Goal: Information Seeking & Learning: Learn about a topic

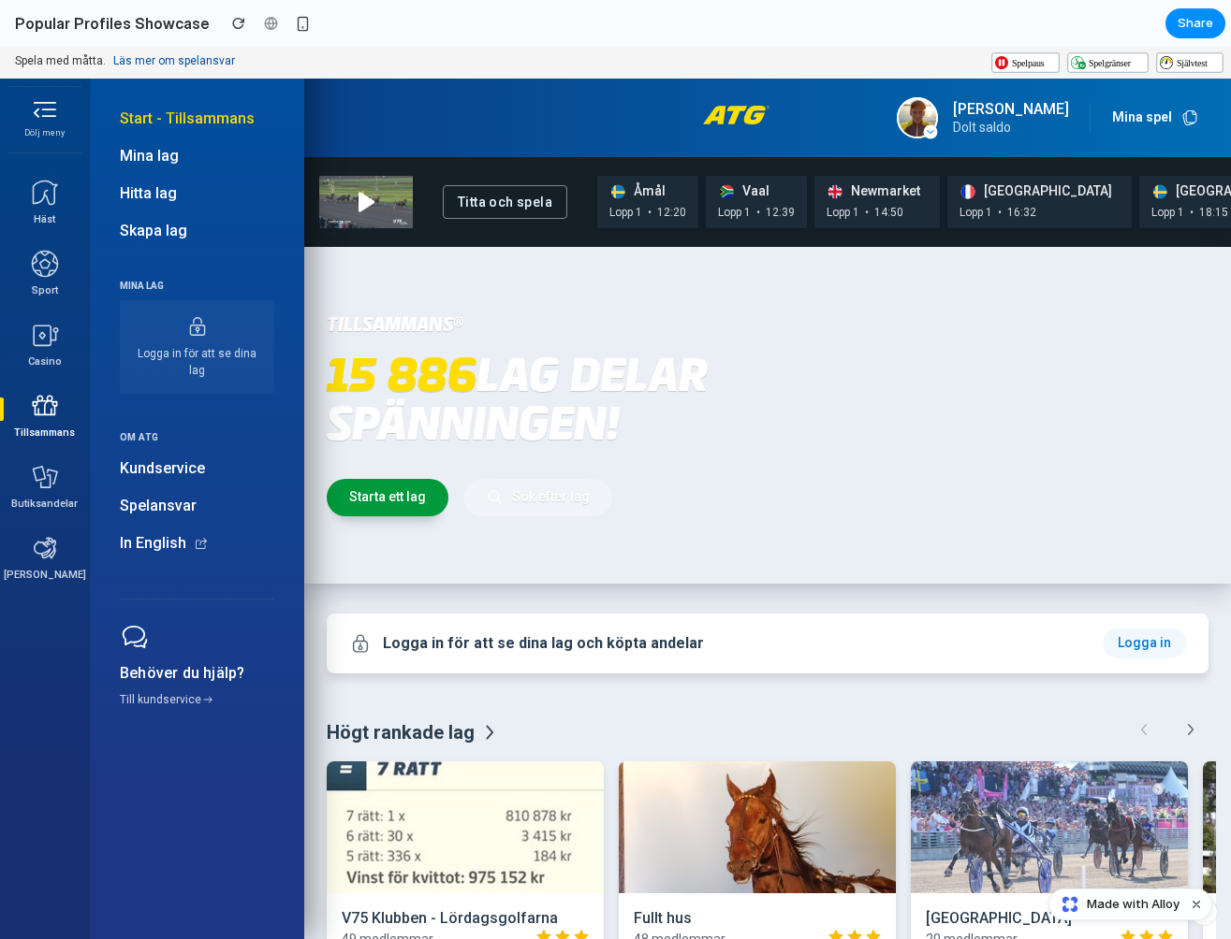
click at [40, 108] on button "Dölj meny" at bounding box center [44, 117] width 89 height 60
click at [187, 163] on span "Mina lag" at bounding box center [197, 156] width 154 height 21
click at [150, 152] on span "Mina lag" at bounding box center [197, 156] width 154 height 21
click at [150, 194] on span "Hitta lag" at bounding box center [197, 193] width 154 height 21
click at [49, 105] on button "Dölj meny" at bounding box center [44, 117] width 89 height 60
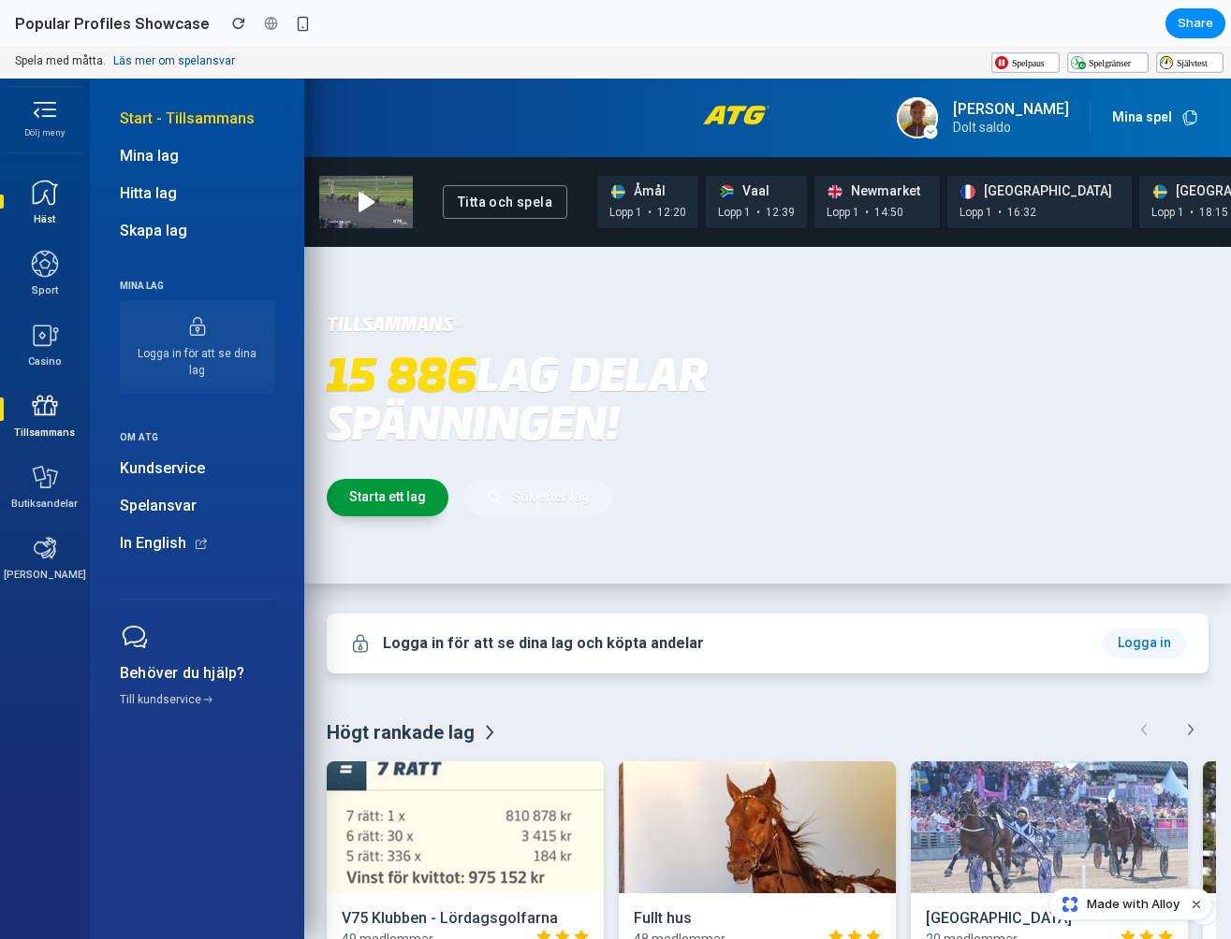
click at [45, 190] on icon at bounding box center [45, 193] width 30 height 30
click at [46, 255] on icon at bounding box center [44, 264] width 27 height 27
click at [44, 128] on button "Dölj meny" at bounding box center [44, 117] width 89 height 60
click at [404, 484] on link "Starta ett lag" at bounding box center [388, 497] width 122 height 37
click at [540, 493] on link "Sök efter lag" at bounding box center [537, 497] width 149 height 37
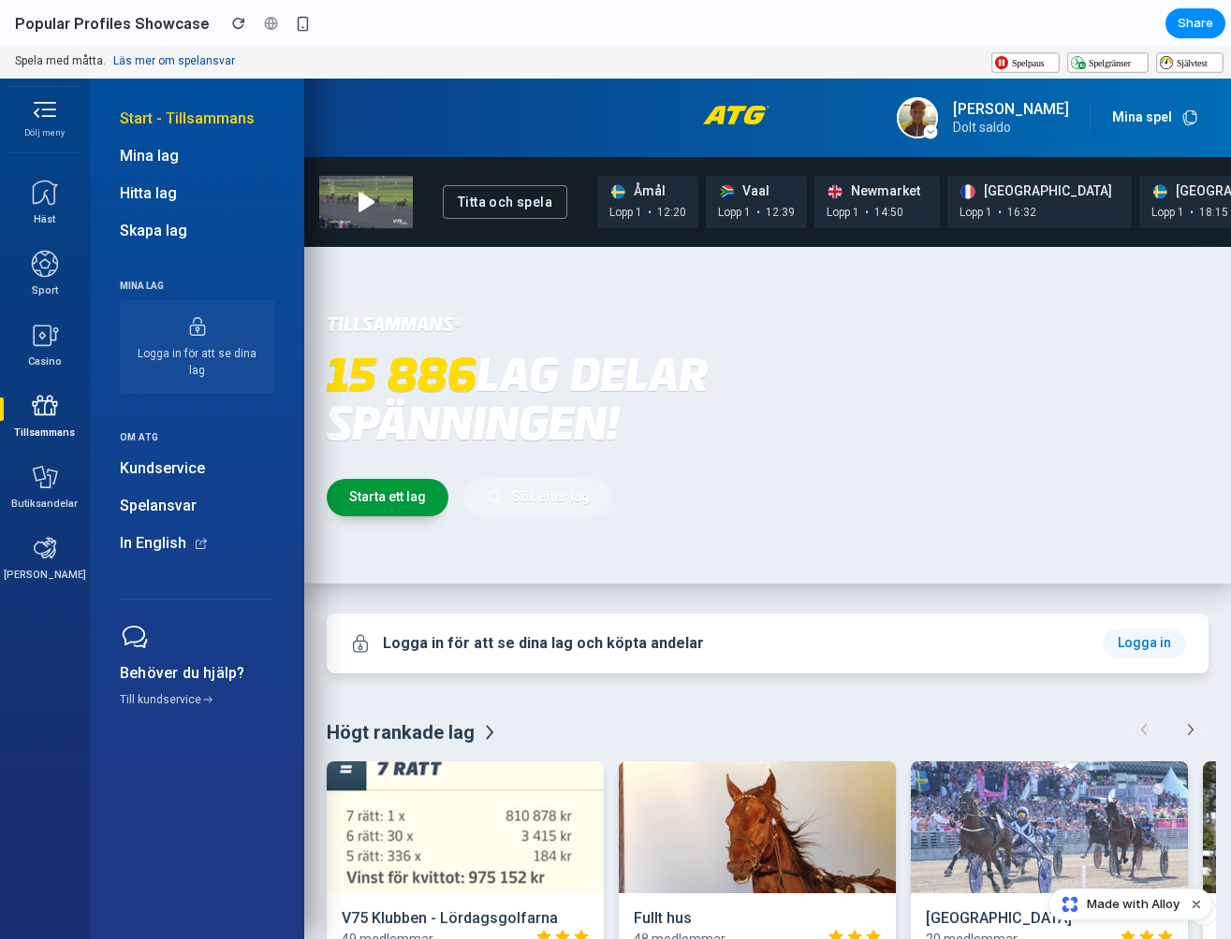
click at [530, 374] on p "15 886 lag delar spänningen!" at bounding box center [630, 400] width 606 height 97
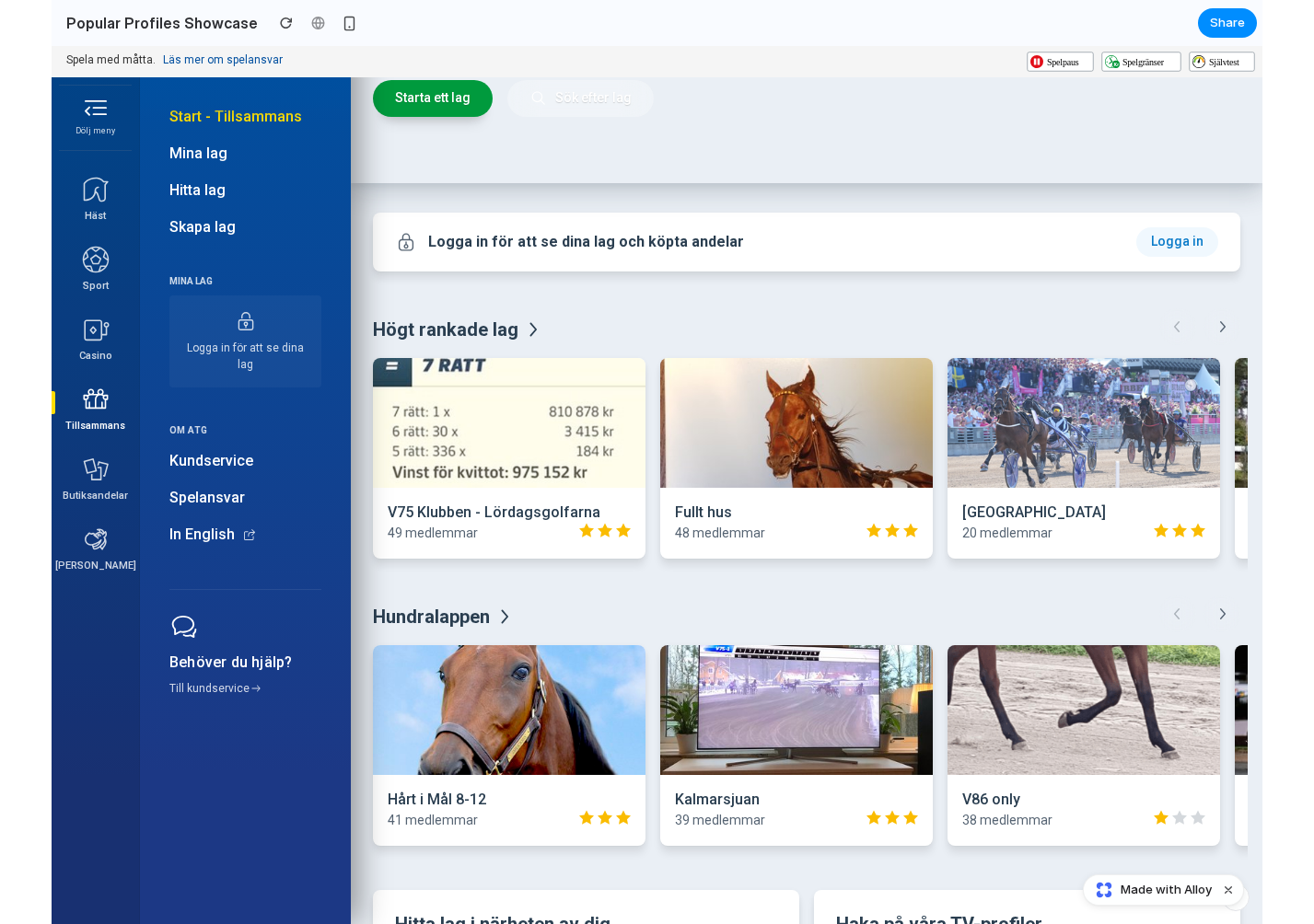
scroll to position [455, 0]
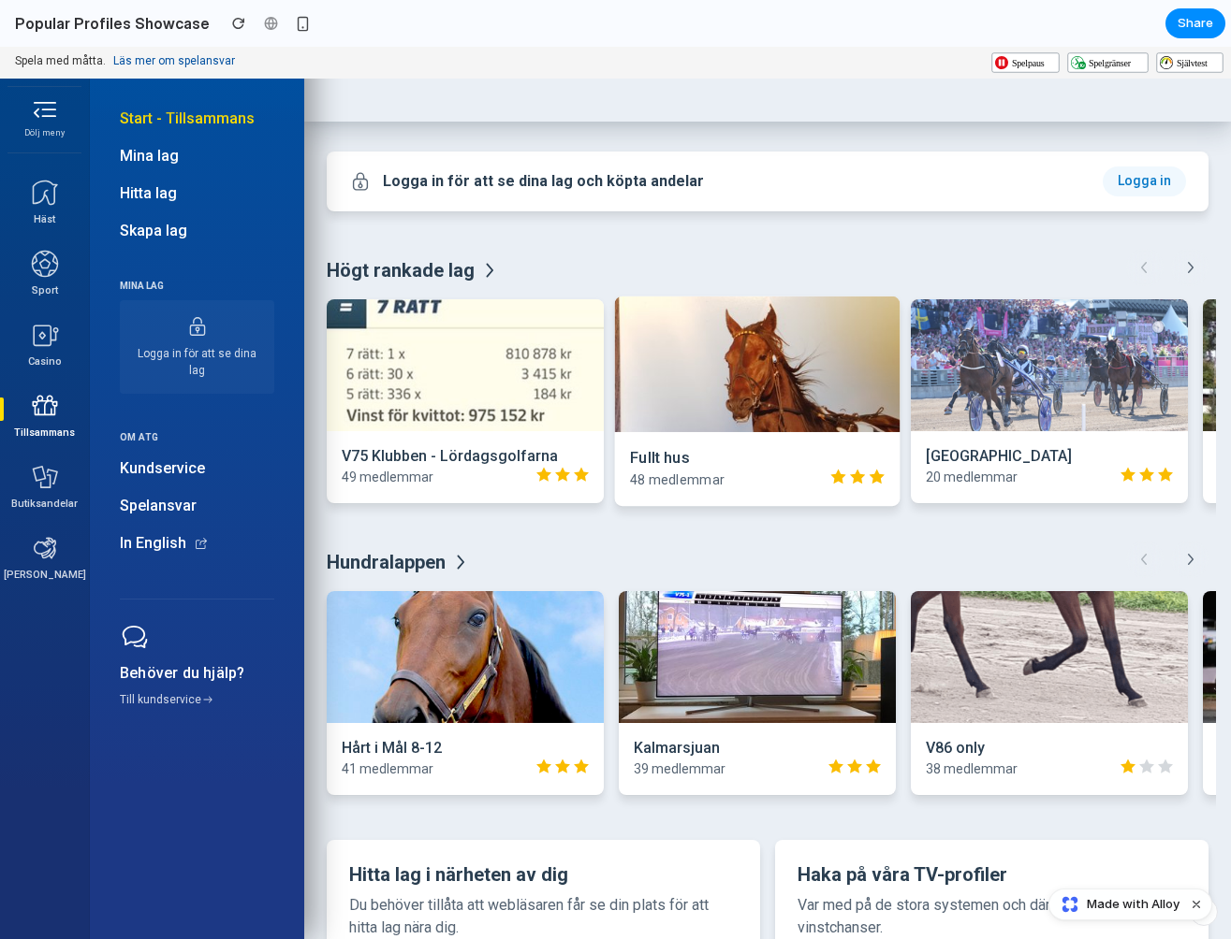
click at [687, 380] on img at bounding box center [757, 365] width 285 height 136
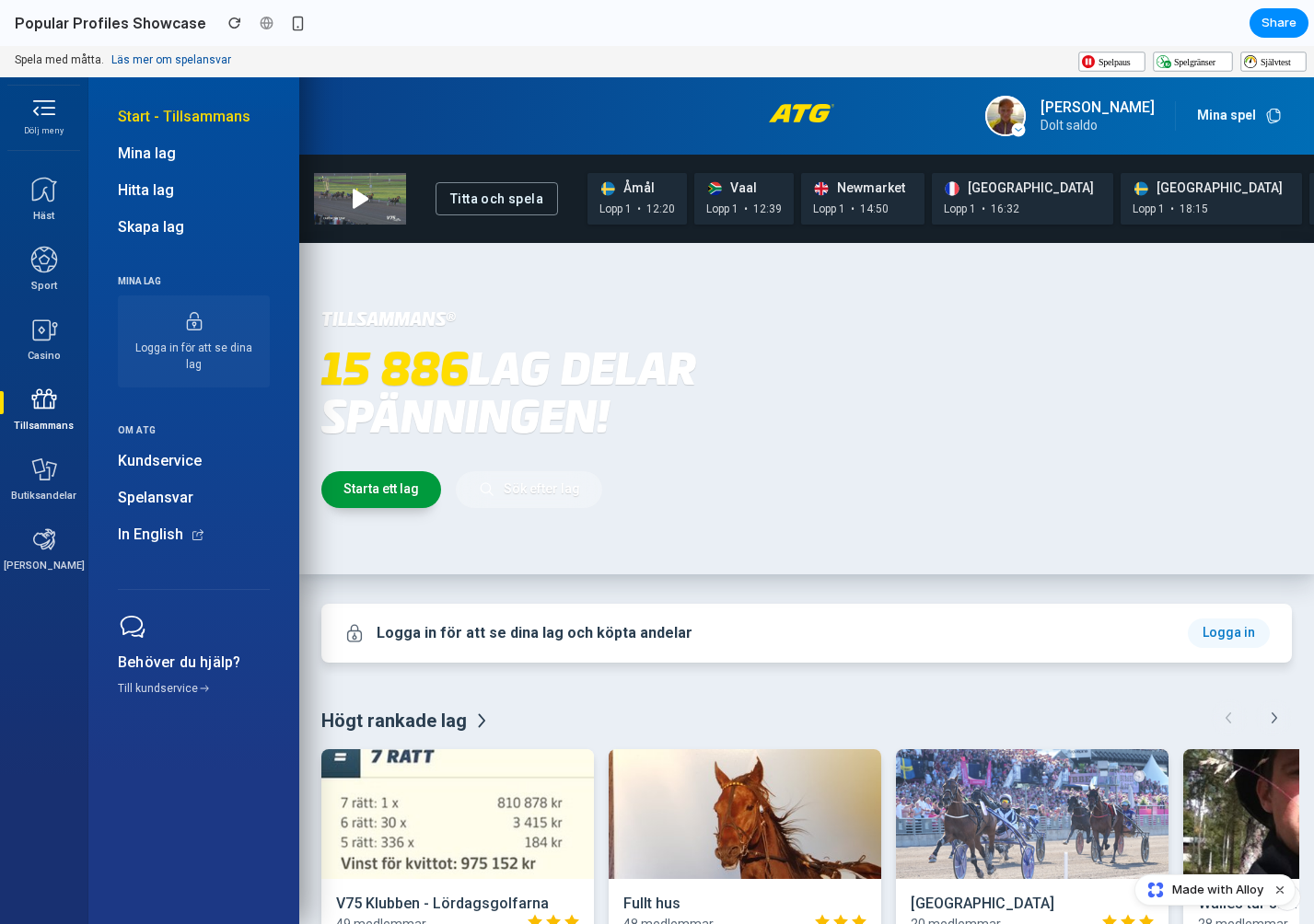
scroll to position [0, 0]
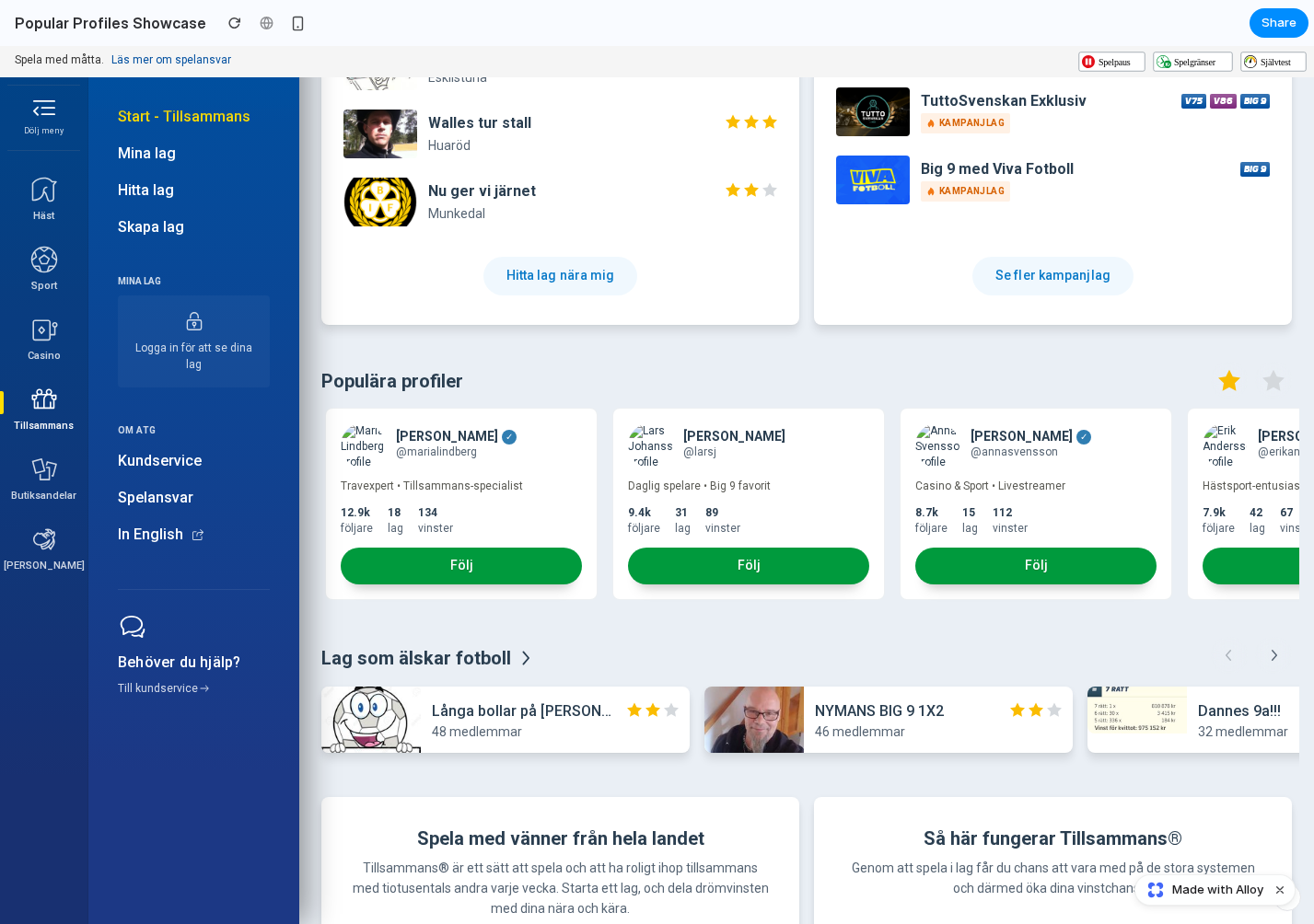
scroll to position [0, 287]
click at [1275, 381] on icon "button" at bounding box center [1274, 381] width 22 height 22
click at [1236, 373] on icon "button" at bounding box center [1229, 381] width 22 height 22
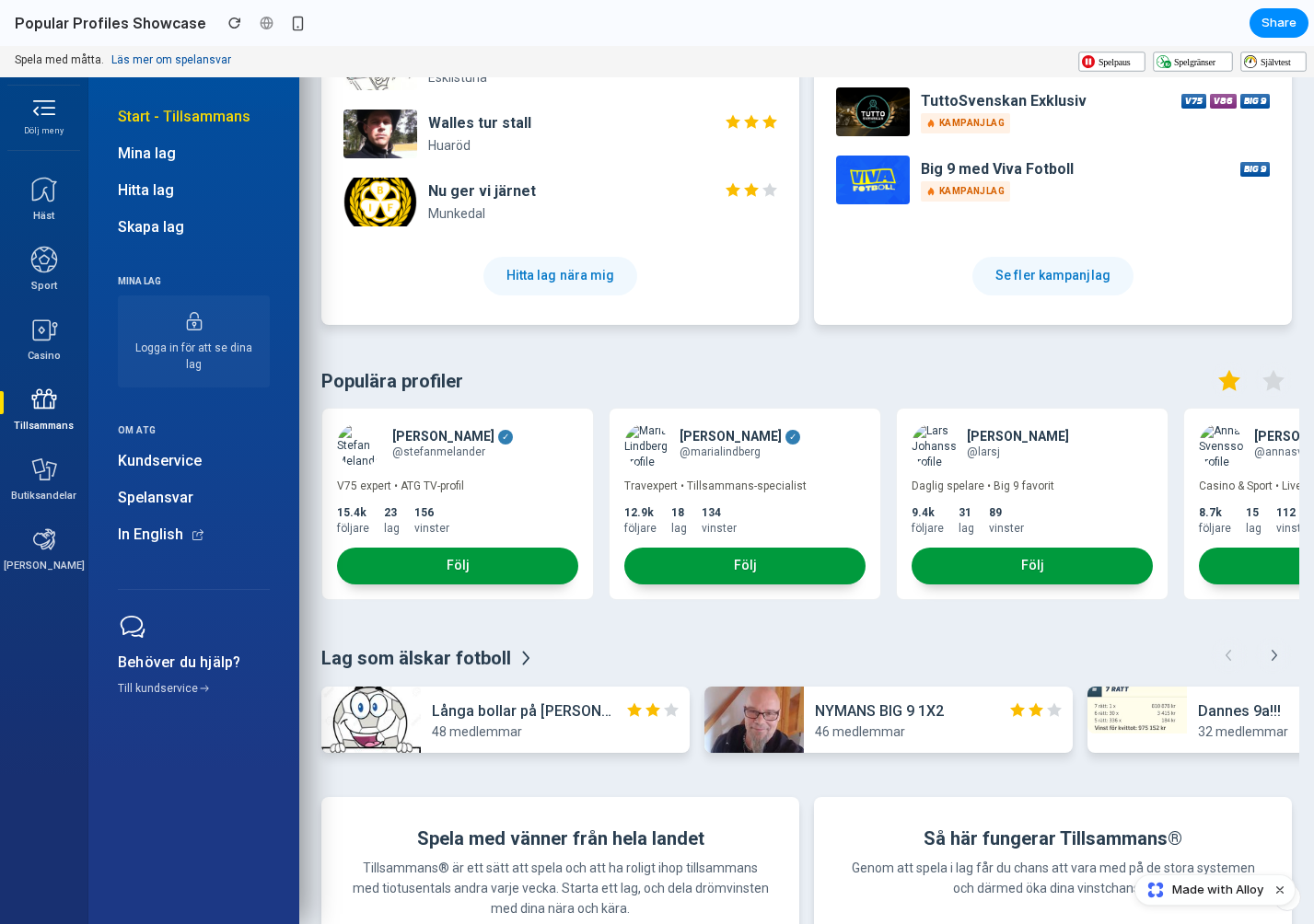
scroll to position [0, 0]
click at [420, 494] on div "[PERSON_NAME] ✓ @stefanmelander V75 expert • ATG TV-profil 15.4k följare 23 lag…" at bounding box center [458, 505] width 273 height 193
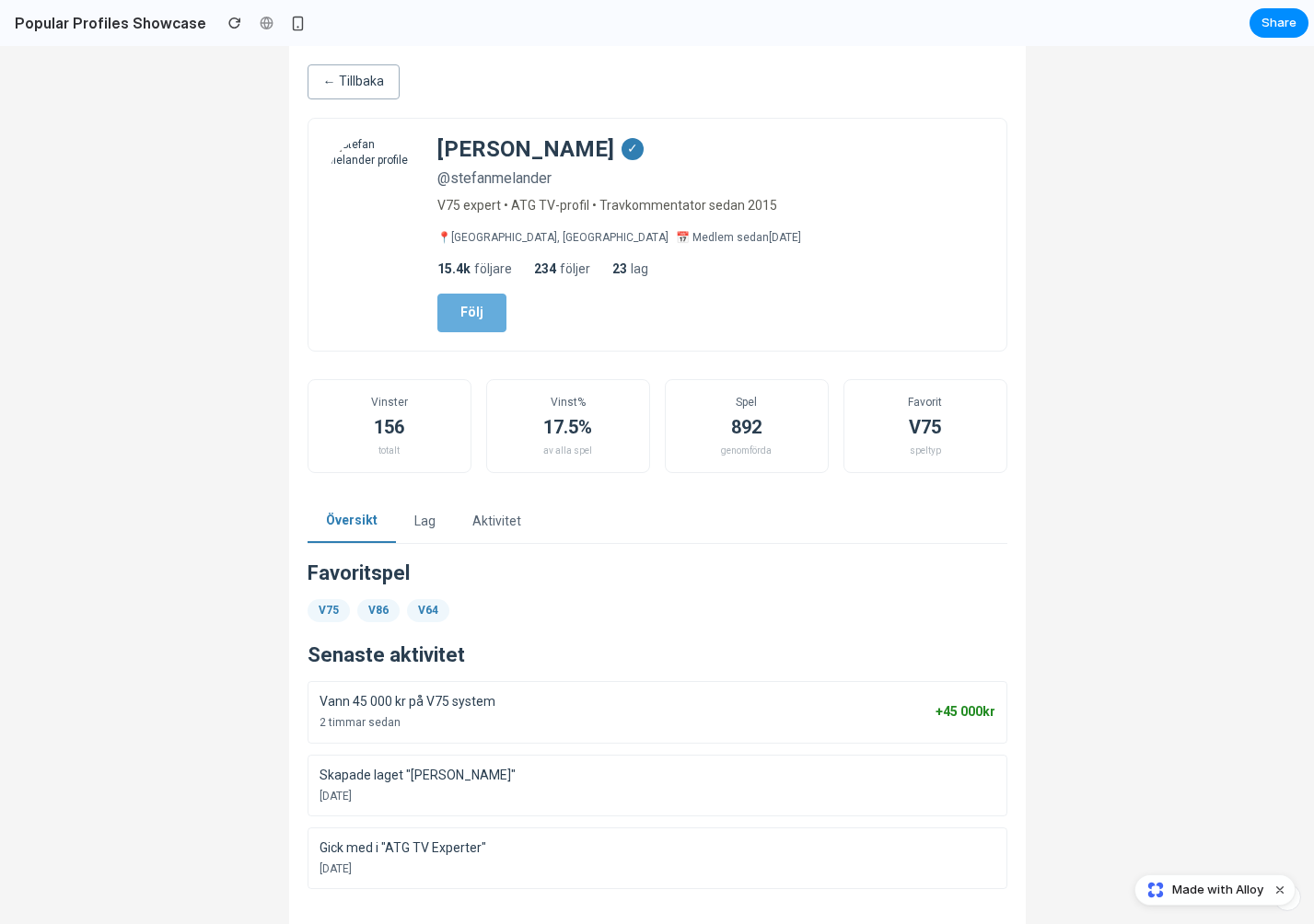
click at [350, 81] on button "← Tillbaka" at bounding box center [354, 83] width 93 height 35
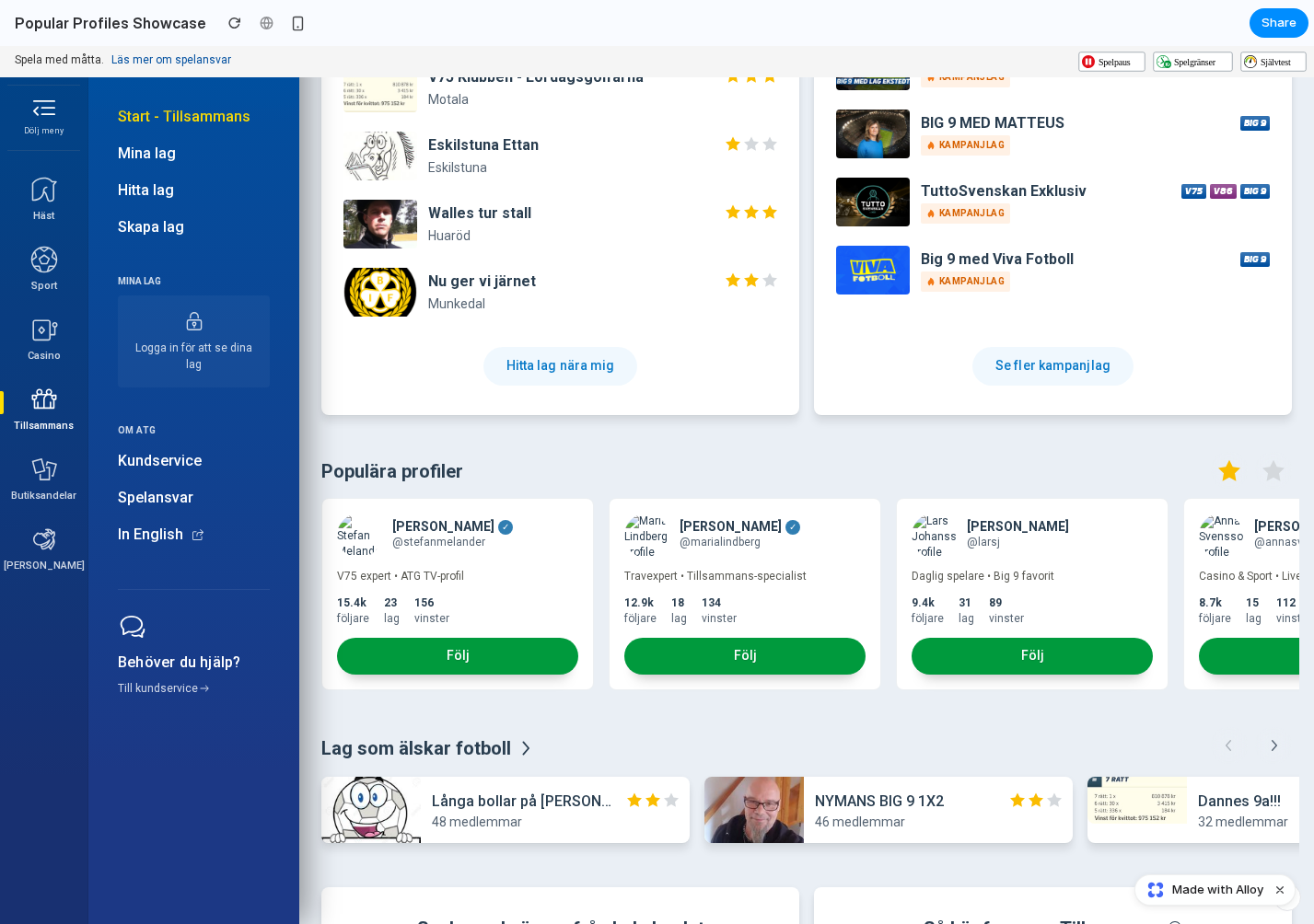
scroll to position [1365, 0]
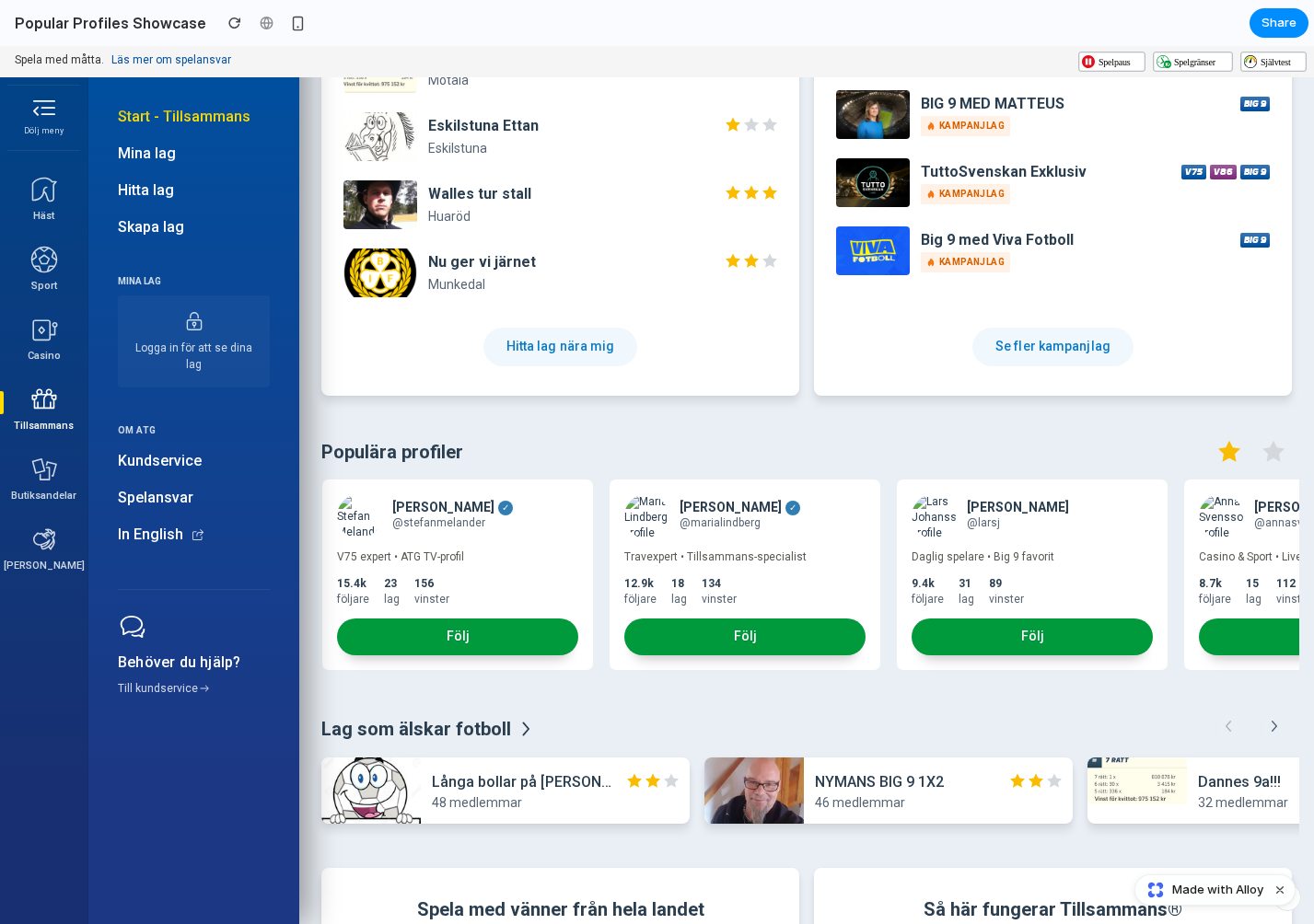
click at [476, 551] on p "V75 expert • ATG TV-profil" at bounding box center [457, 558] width 241 height 16
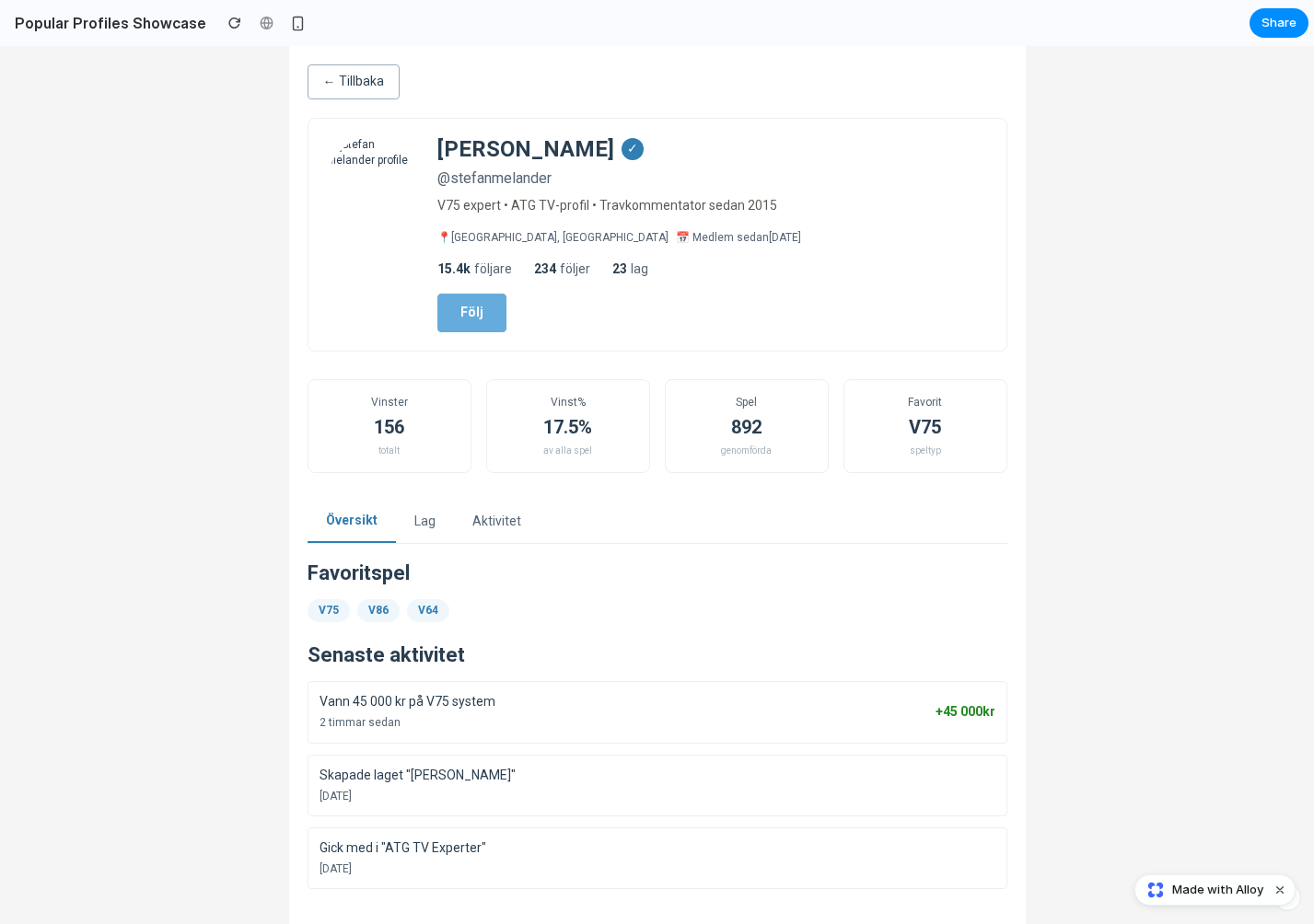
scroll to position [0, 0]
click at [506, 514] on button "Aktivitet" at bounding box center [496, 522] width 86 height 42
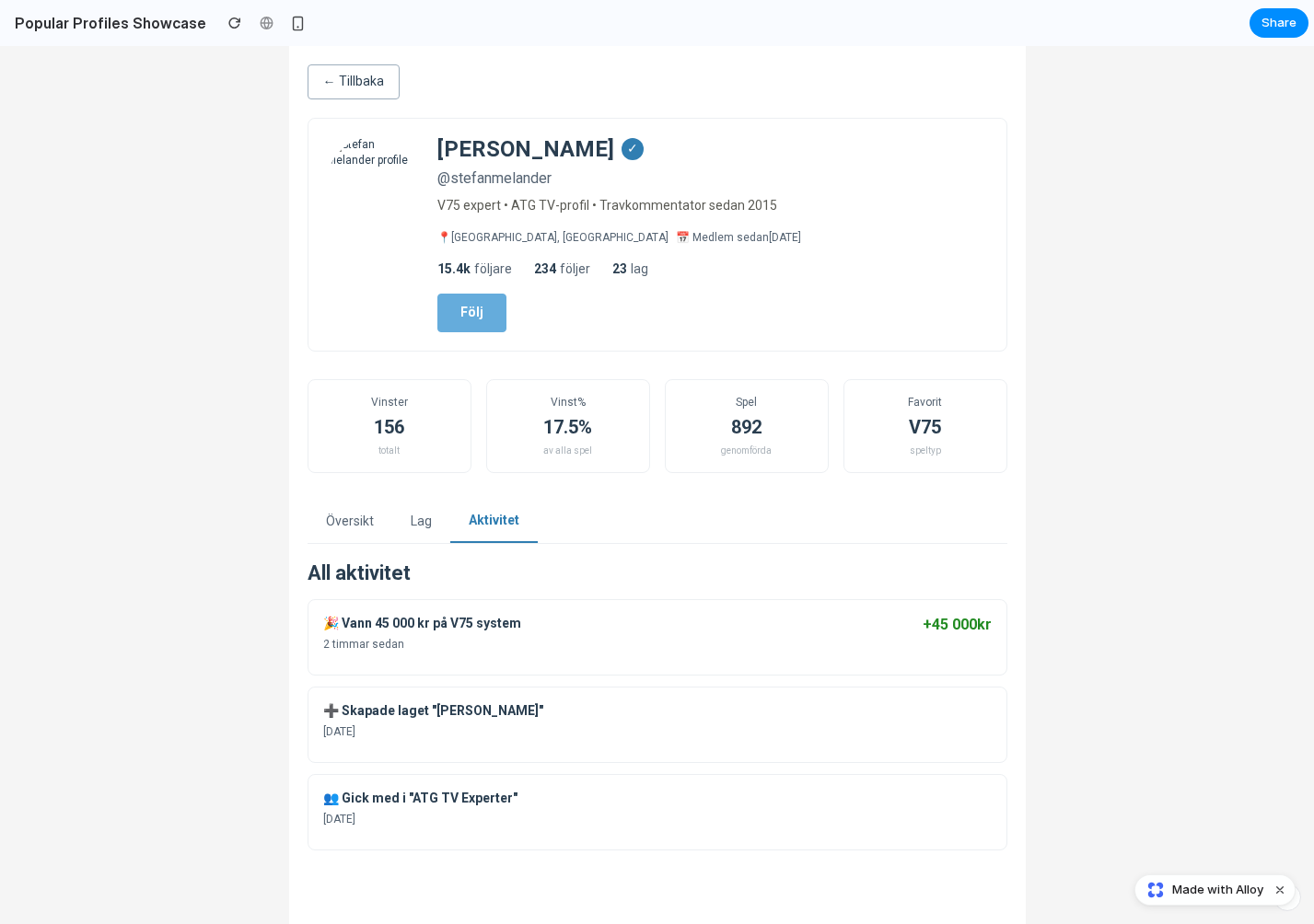
click at [425, 513] on button "Lag" at bounding box center [421, 522] width 58 height 42
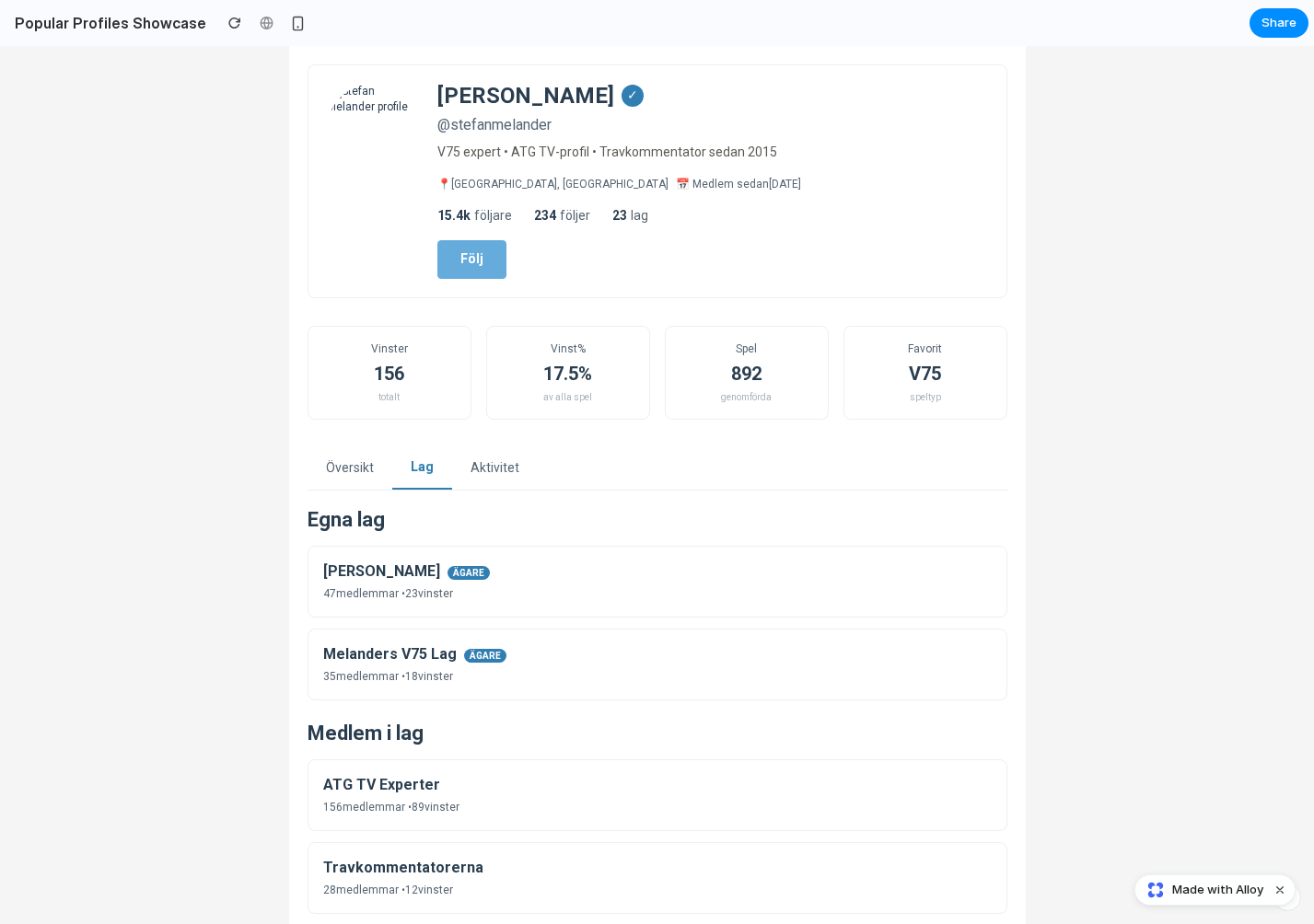
scroll to position [51, 0]
click at [354, 464] on button "Översikt" at bounding box center [350, 470] width 85 height 42
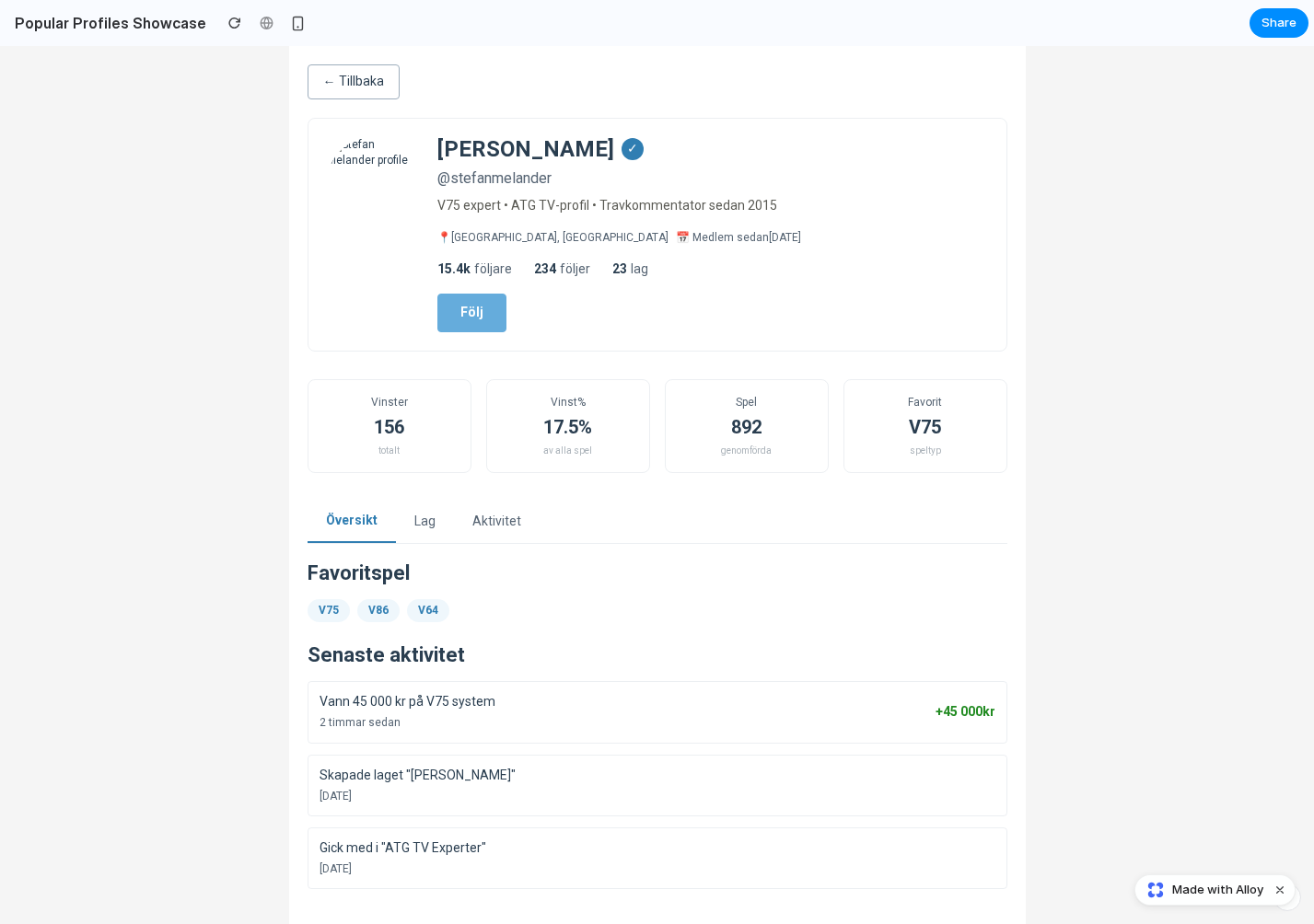
scroll to position [0, 0]
click at [394, 414] on div "156" at bounding box center [389, 427] width 133 height 27
click at [365, 79] on button "← Tillbaka" at bounding box center [354, 83] width 93 height 35
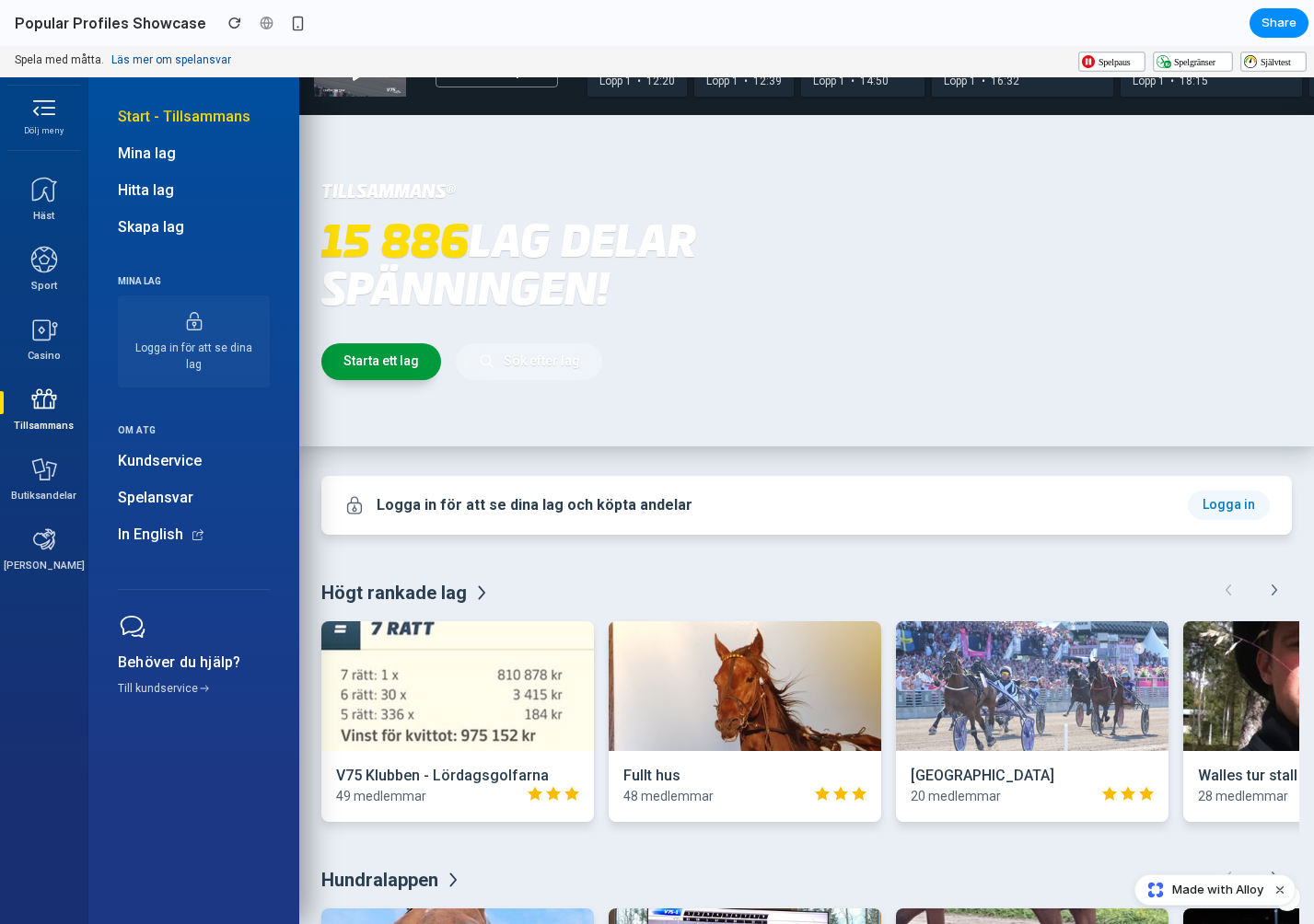
scroll to position [140, 0]
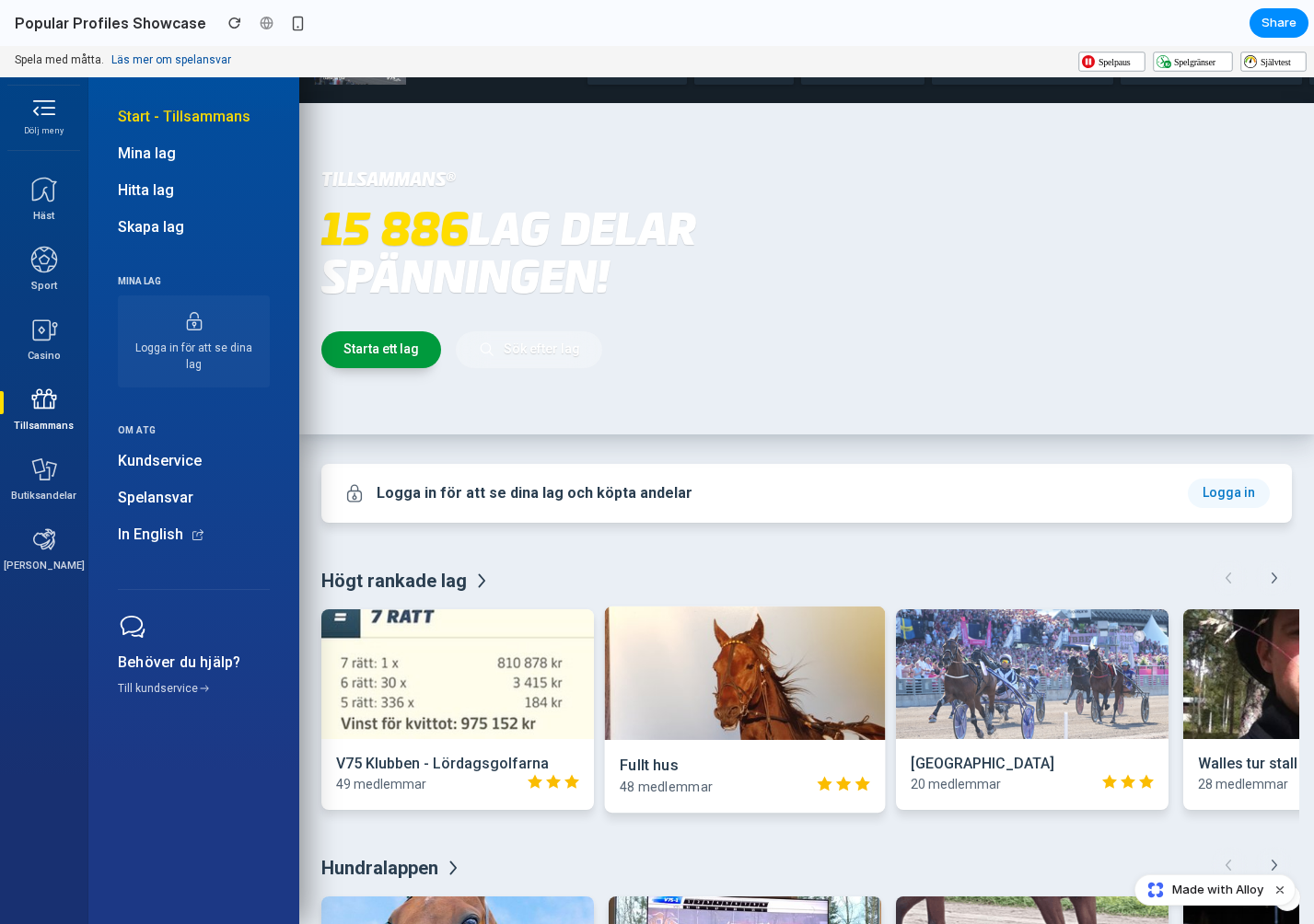
click at [835, 765] on div "Fullt hus" at bounding box center [745, 766] width 251 height 22
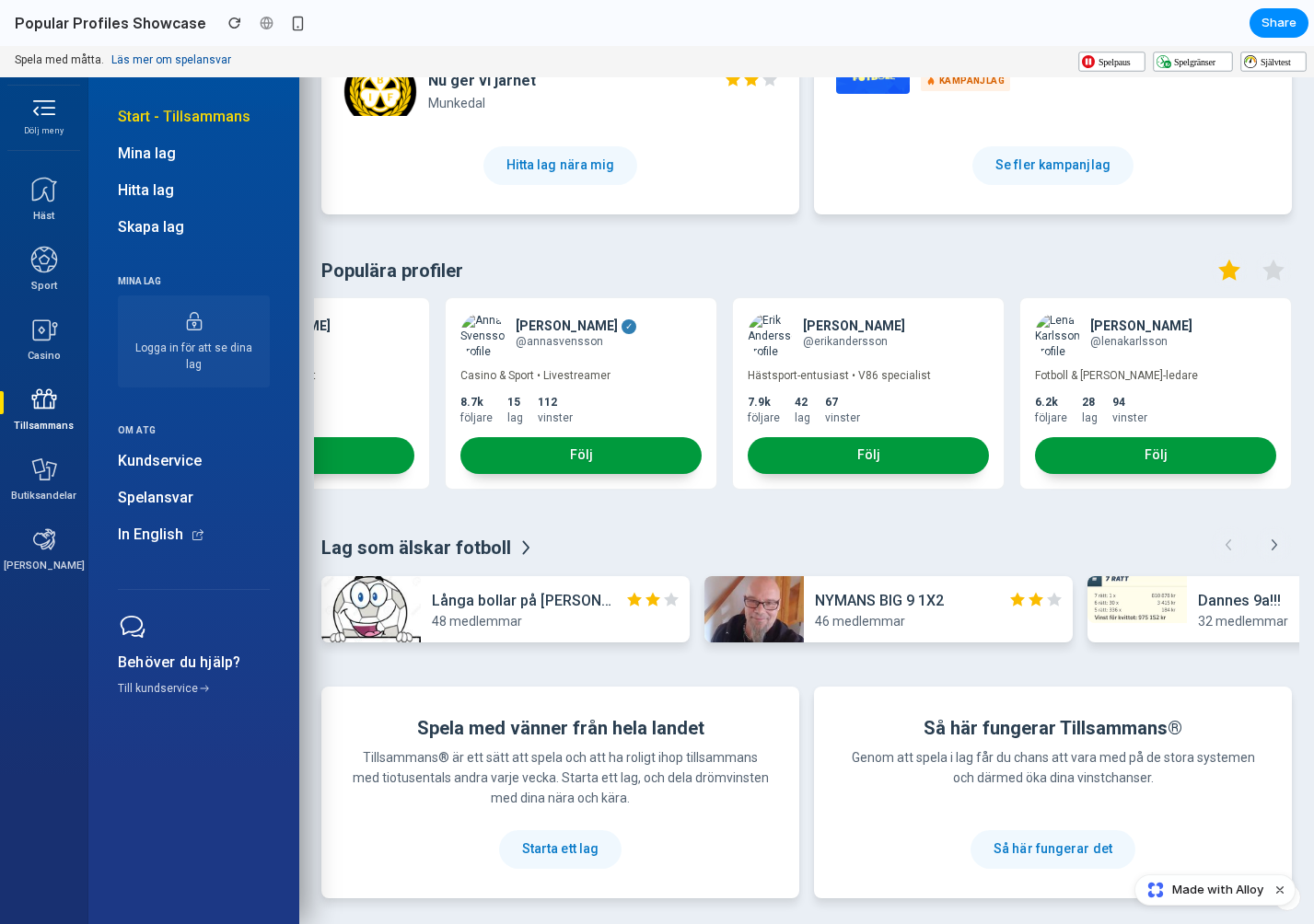
scroll to position [0, 738]
click at [829, 335] on p "@erikandersson" at bounding box center [896, 342] width 186 height 16
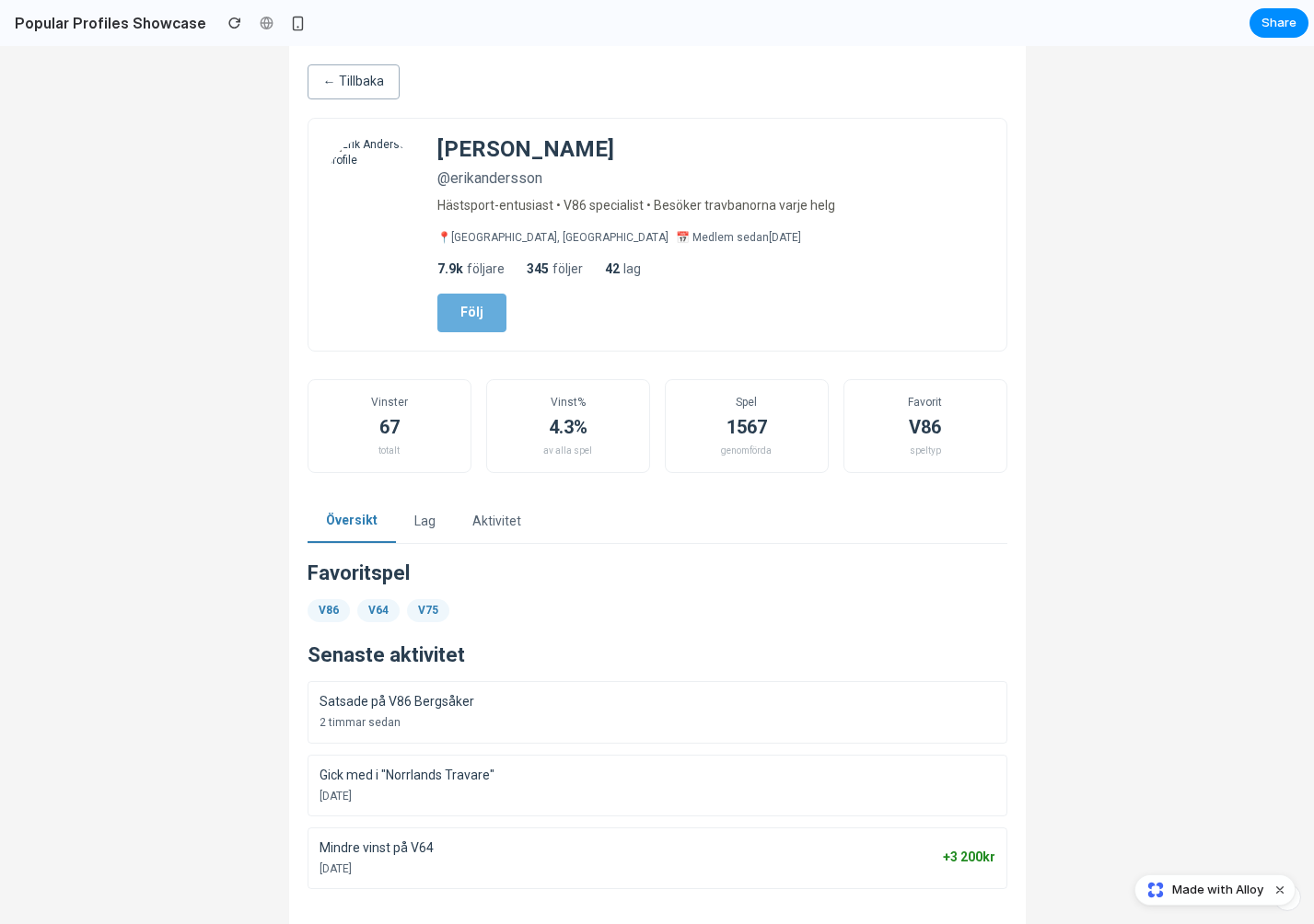
click at [342, 80] on button "← Tillbaka" at bounding box center [354, 83] width 93 height 35
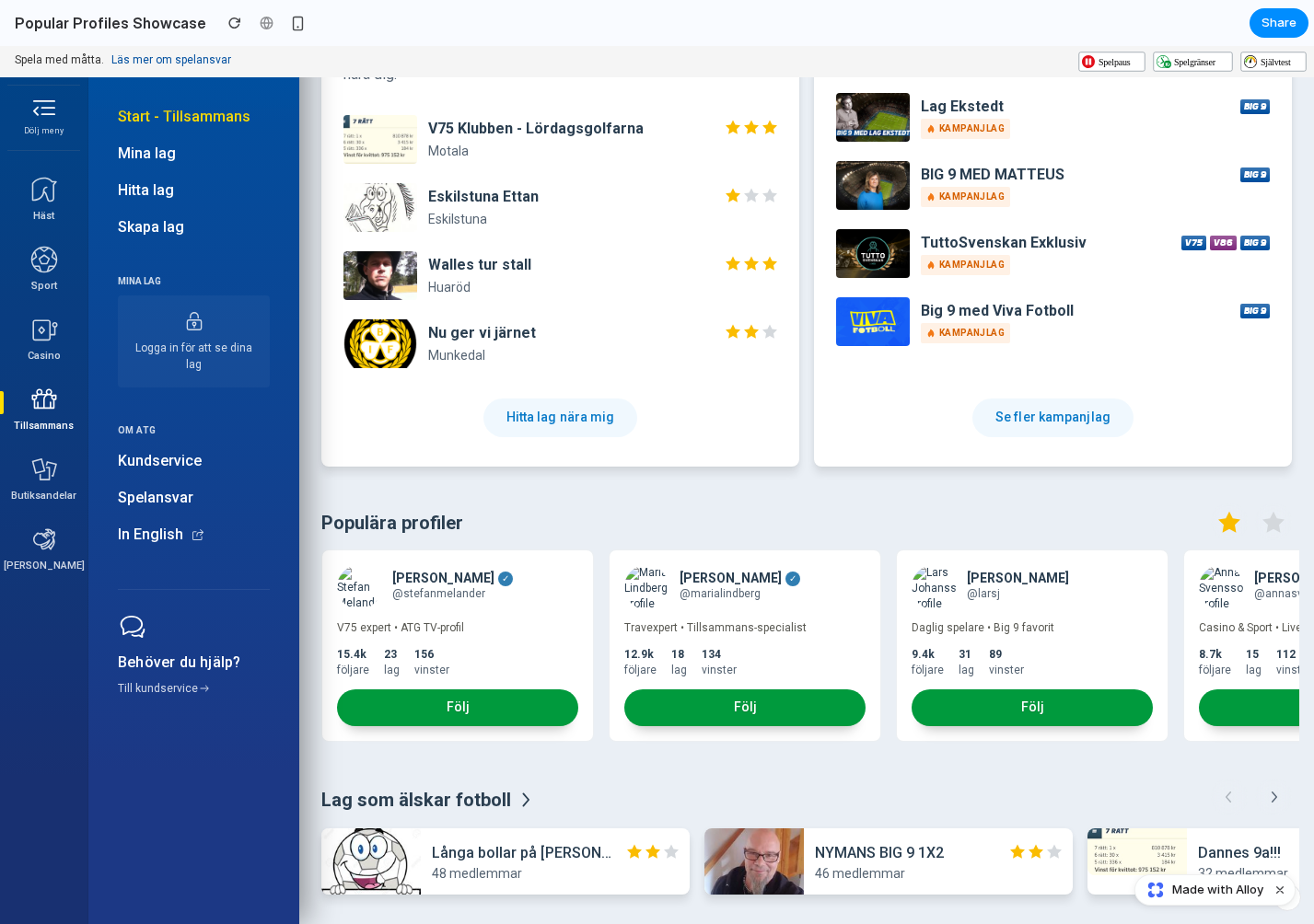
scroll to position [1296, 0]
